Goal: Information Seeking & Learning: Learn about a topic

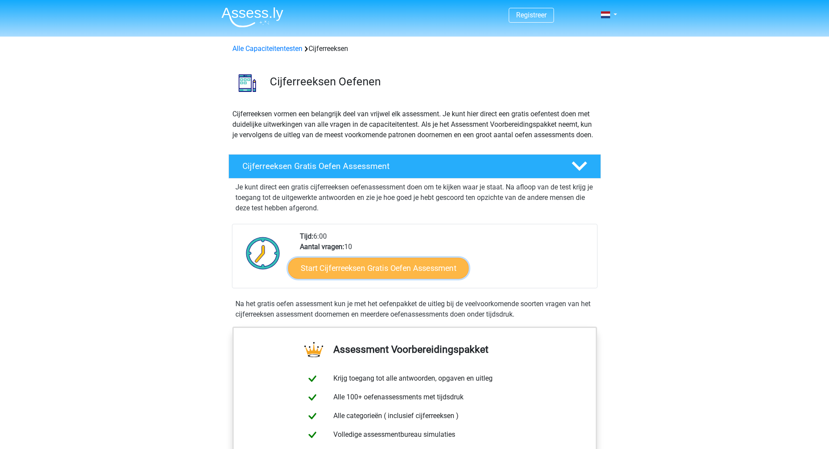
click at [418, 278] on link "Start Cijferreeksen Gratis Oefen Assessment" at bounding box center [378, 267] width 181 height 21
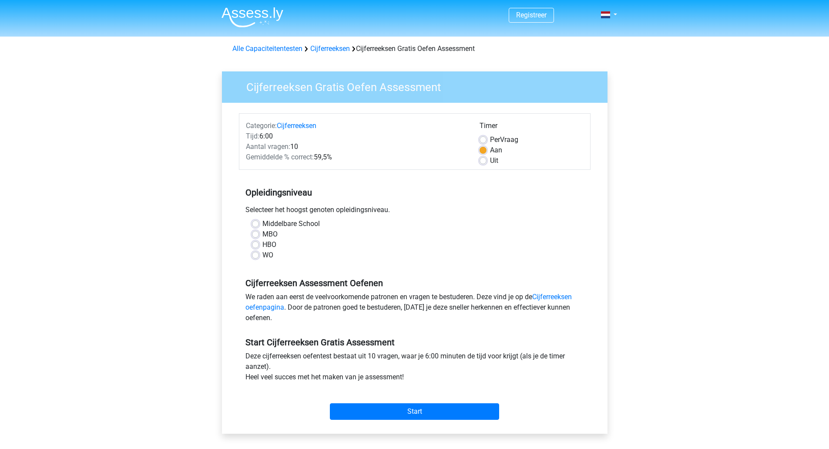
click at [260, 245] on div "HBO" at bounding box center [414, 244] width 325 height 10
click at [262, 244] on label "HBO" at bounding box center [269, 244] width 14 height 10
click at [256, 244] on input "HBO" at bounding box center [255, 243] width 7 height 9
radio input "true"
click at [464, 412] on input "Start" at bounding box center [414, 411] width 169 height 17
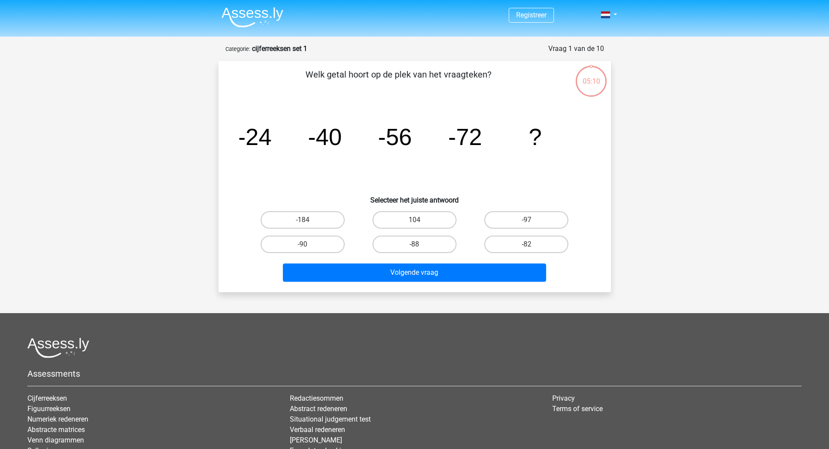
click at [418, 248] on input "-88" at bounding box center [417, 247] width 6 height 6
radio input "true"
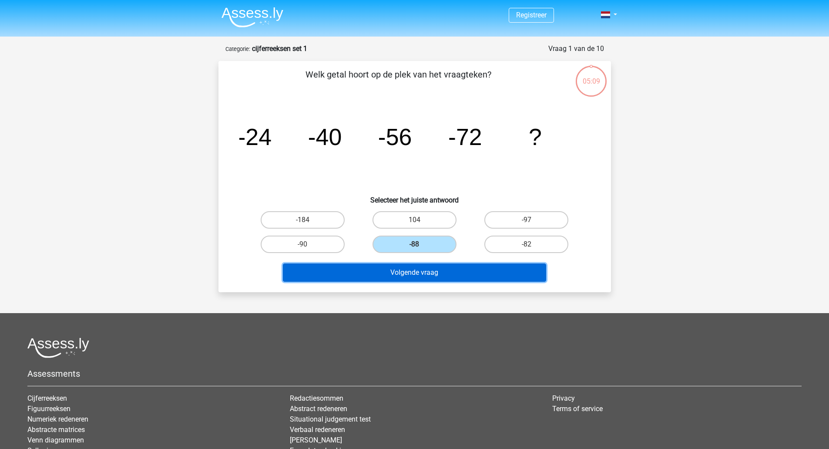
click at [439, 273] on button "Volgende vraag" at bounding box center [414, 272] width 263 height 18
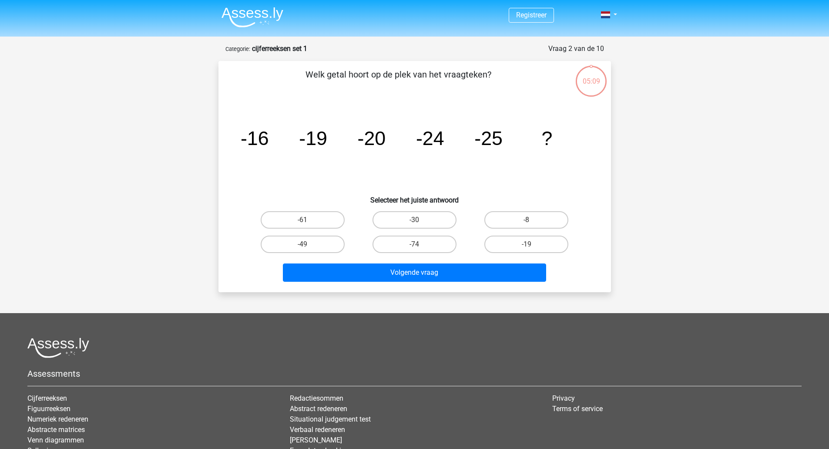
scroll to position [44, 0]
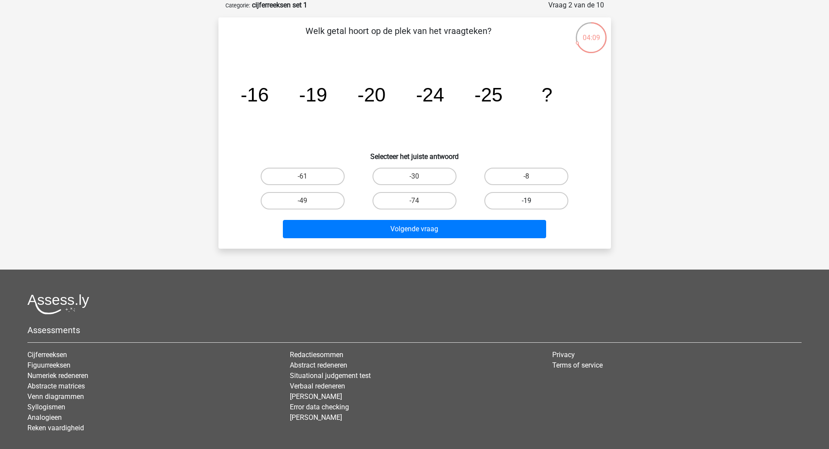
click at [531, 199] on label "-19" at bounding box center [526, 200] width 84 height 17
click at [531, 201] on input "-19" at bounding box center [529, 204] width 6 height 6
radio input "true"
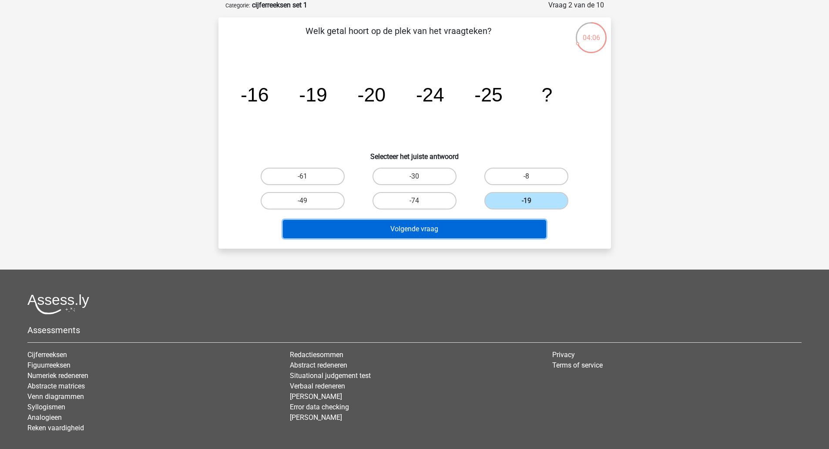
click at [442, 231] on button "Volgende vraag" at bounding box center [414, 229] width 263 height 18
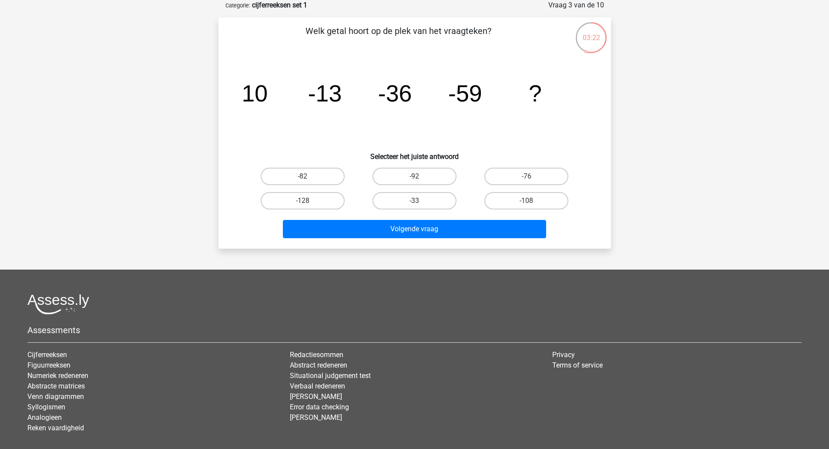
click at [302, 179] on input "-82" at bounding box center [305, 179] width 6 height 6
radio input "true"
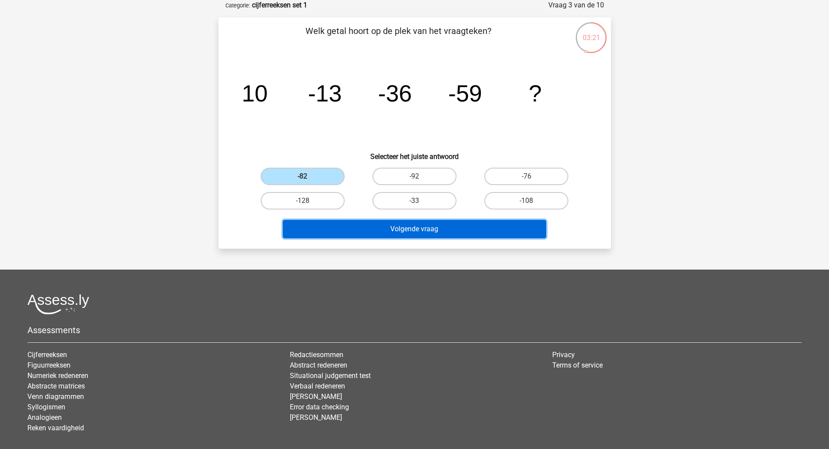
click at [479, 228] on button "Volgende vraag" at bounding box center [414, 229] width 263 height 18
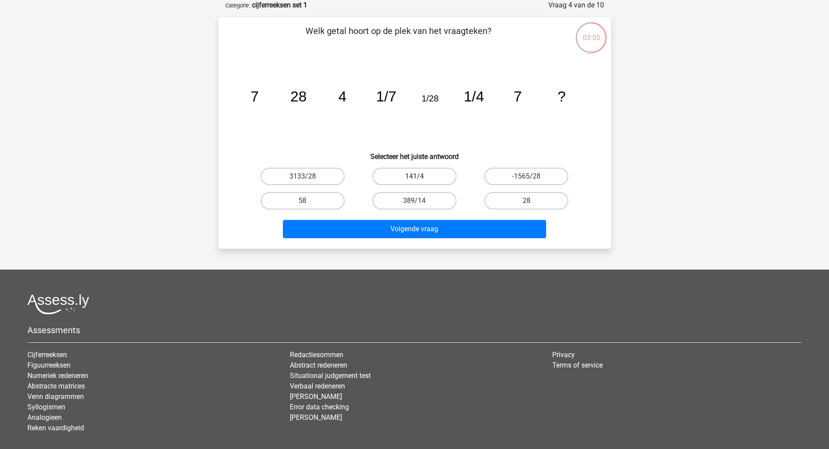
click at [436, 176] on label "141/4" at bounding box center [414, 175] width 84 height 17
click at [420, 176] on input "141/4" at bounding box center [417, 179] width 6 height 6
radio input "true"
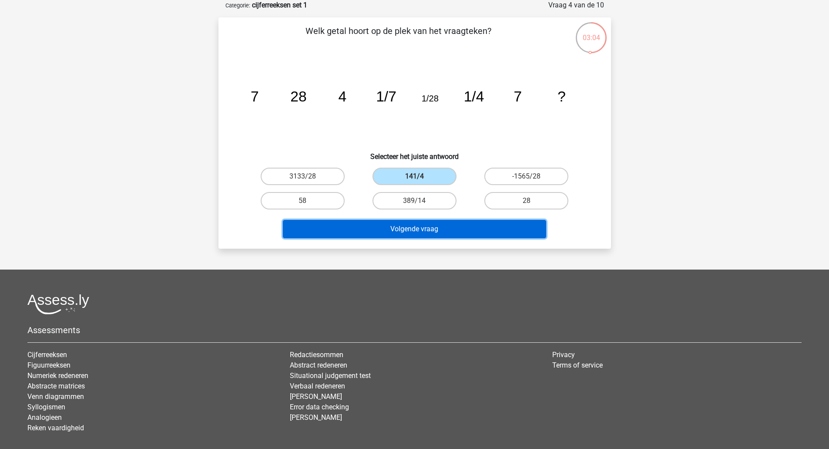
click at [493, 231] on button "Volgende vraag" at bounding box center [414, 229] width 263 height 18
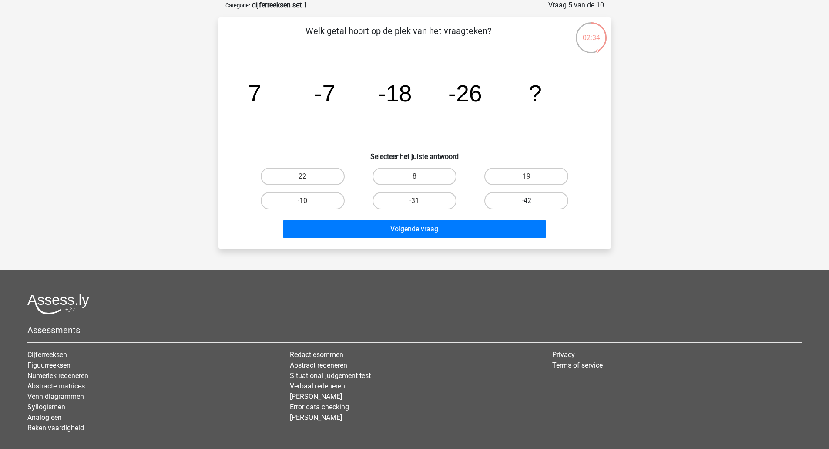
click at [515, 201] on label "-42" at bounding box center [526, 200] width 84 height 17
click at [526, 201] on input "-42" at bounding box center [529, 204] width 6 height 6
radio input "true"
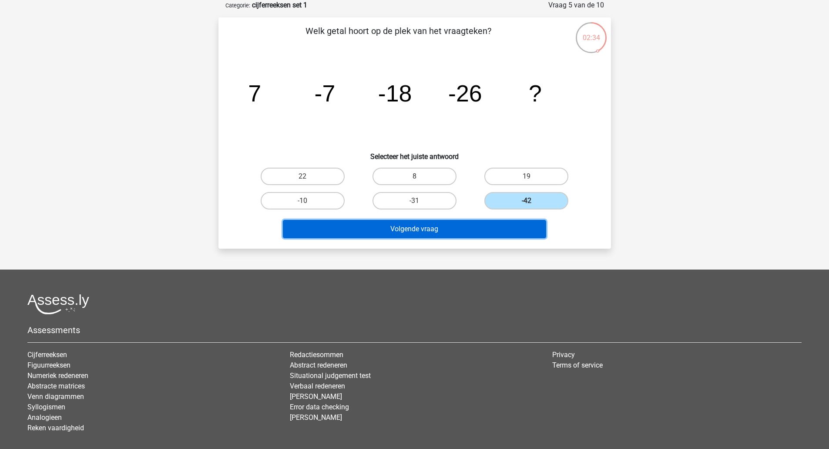
click at [509, 227] on button "Volgende vraag" at bounding box center [414, 229] width 263 height 18
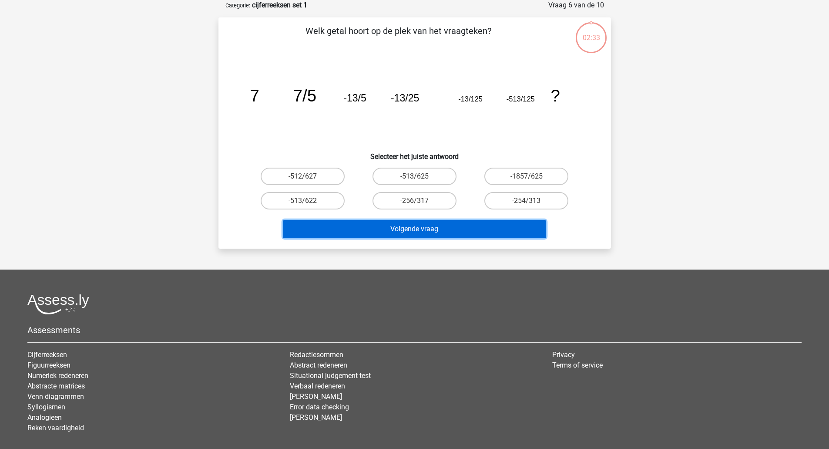
click at [509, 227] on button "Volgende vraag" at bounding box center [414, 229] width 263 height 18
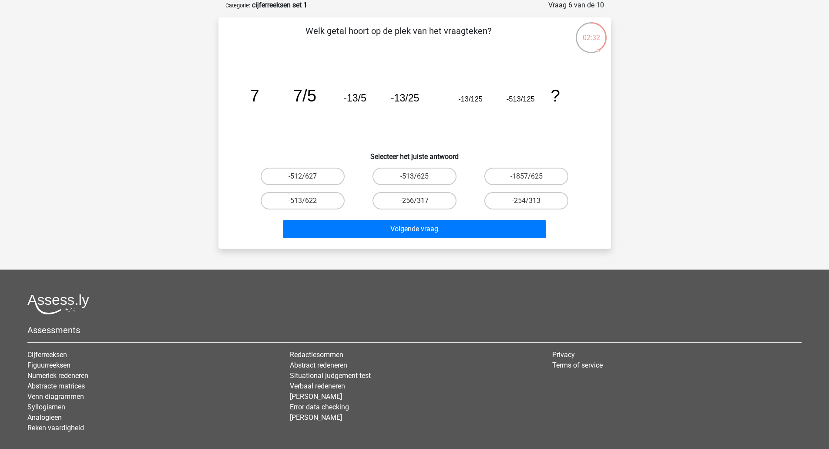
click at [425, 198] on label "-256/317" at bounding box center [414, 200] width 84 height 17
click at [420, 201] on input "-256/317" at bounding box center [417, 204] width 6 height 6
radio input "true"
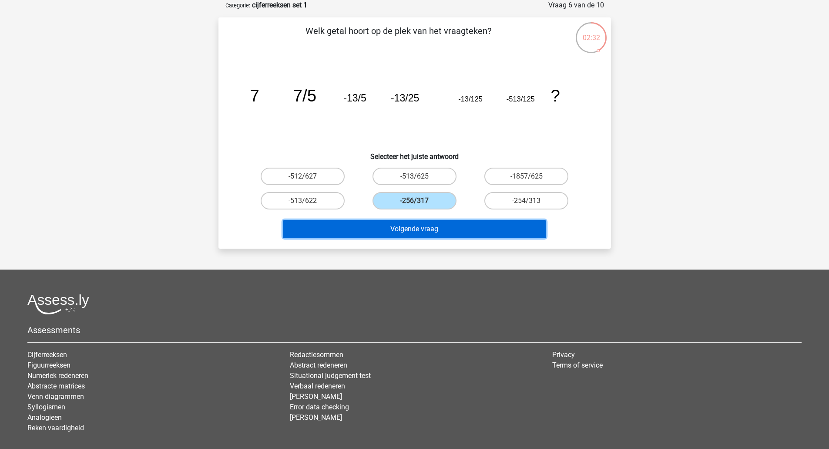
click at [427, 225] on button "Volgende vraag" at bounding box center [414, 229] width 263 height 18
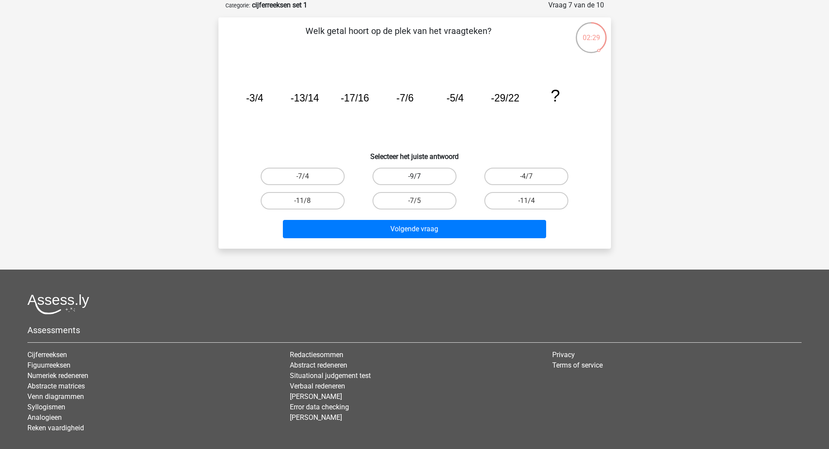
click at [432, 178] on label "-9/7" at bounding box center [414, 175] width 84 height 17
click at [420, 178] on input "-9/7" at bounding box center [417, 179] width 6 height 6
radio input "true"
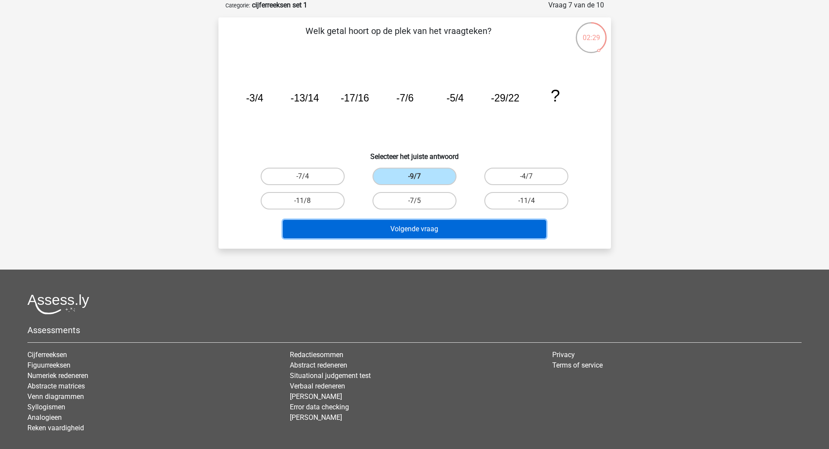
click at [428, 228] on button "Volgende vraag" at bounding box center [414, 229] width 263 height 18
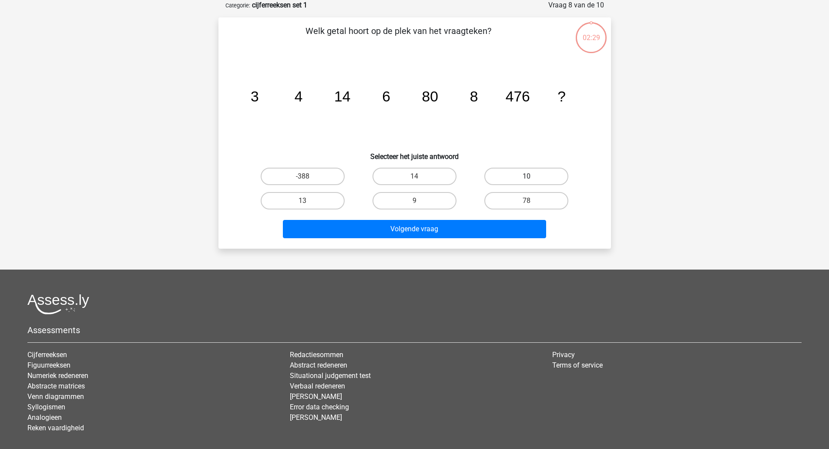
click at [546, 181] on label "10" at bounding box center [526, 175] width 84 height 17
click at [532, 181] on input "10" at bounding box center [529, 179] width 6 height 6
radio input "true"
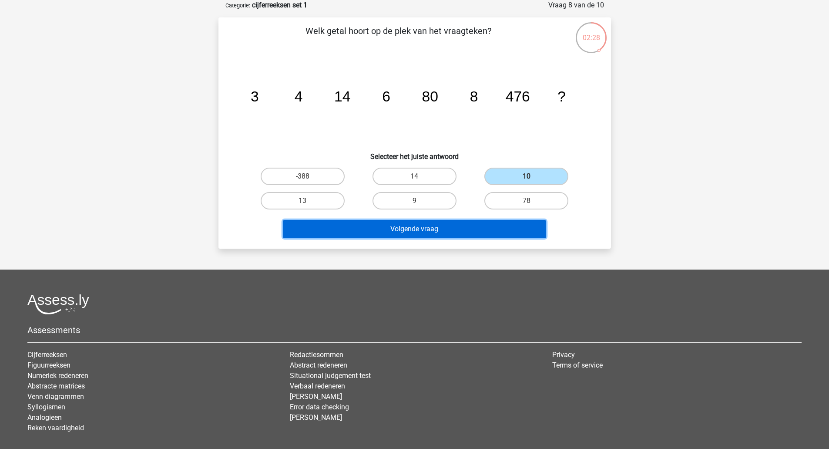
click at [502, 228] on button "Volgende vraag" at bounding box center [414, 229] width 263 height 18
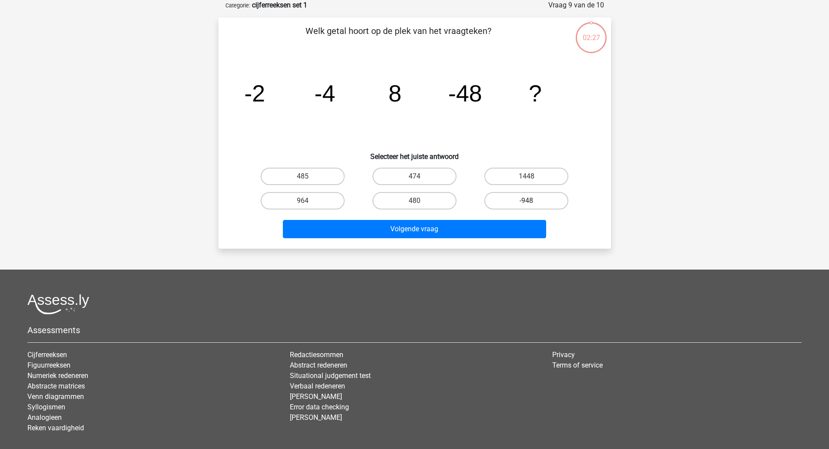
click at [539, 204] on label "-948" at bounding box center [526, 200] width 84 height 17
click at [532, 204] on input "-948" at bounding box center [529, 204] width 6 height 6
radio input "true"
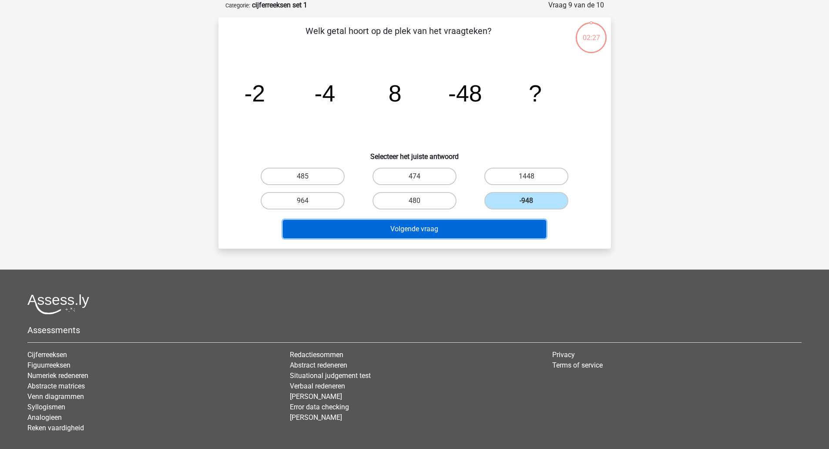
click at [467, 229] on button "Volgende vraag" at bounding box center [414, 229] width 263 height 18
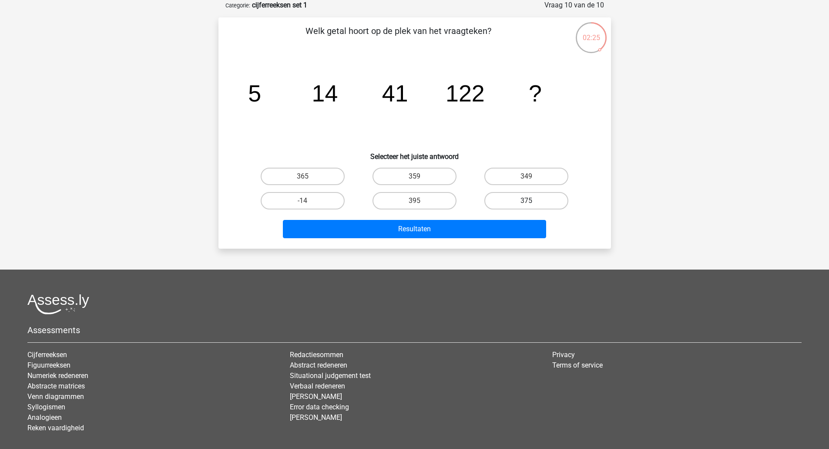
click at [531, 199] on label "375" at bounding box center [526, 200] width 84 height 17
click at [531, 201] on input "375" at bounding box center [529, 204] width 6 height 6
radio input "true"
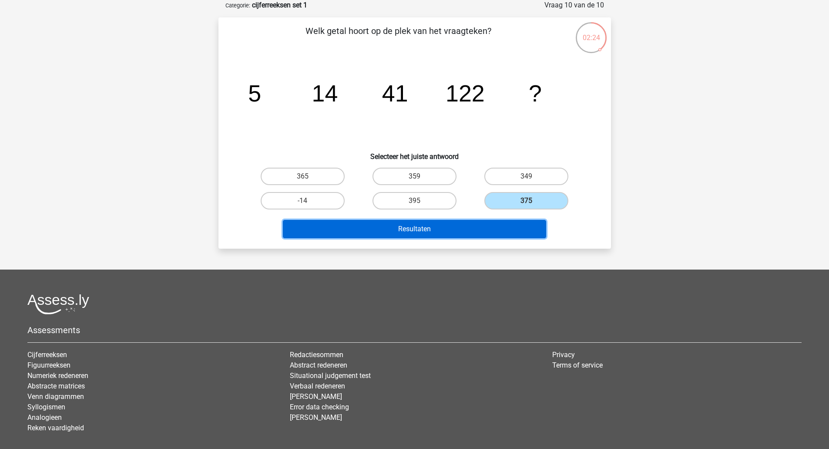
click at [427, 229] on button "Resultaten" at bounding box center [414, 229] width 263 height 18
